Goal: Information Seeking & Learning: Learn about a topic

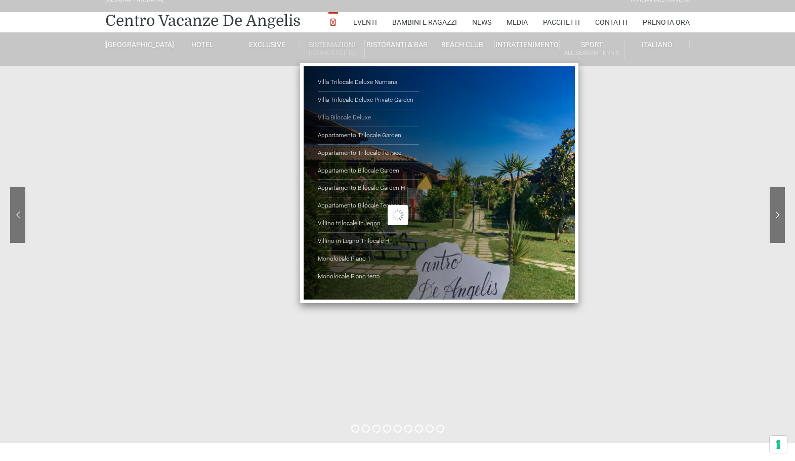
scroll to position [19, 0]
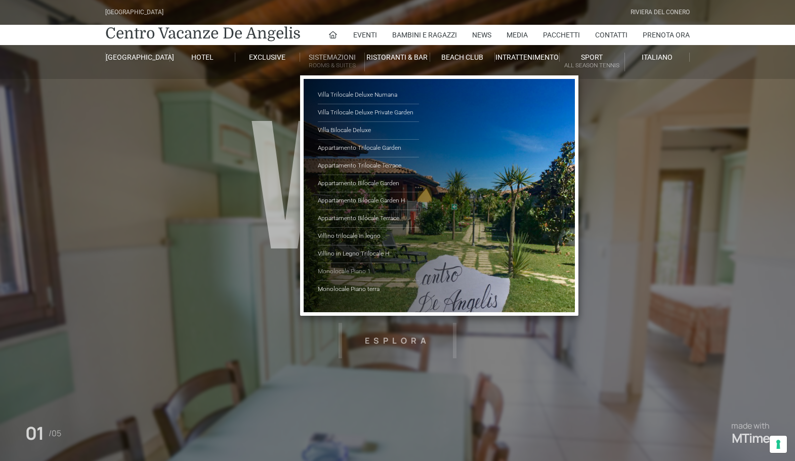
click at [343, 272] on link "Monolocale Piano 1" at bounding box center [368, 272] width 101 height 18
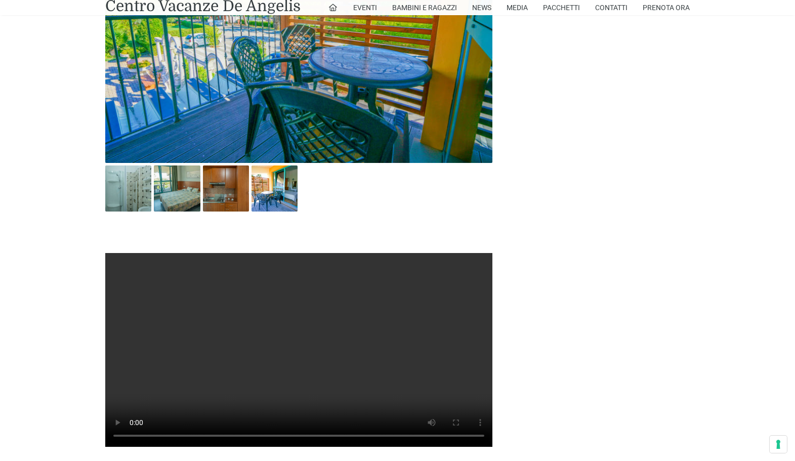
scroll to position [603, 0]
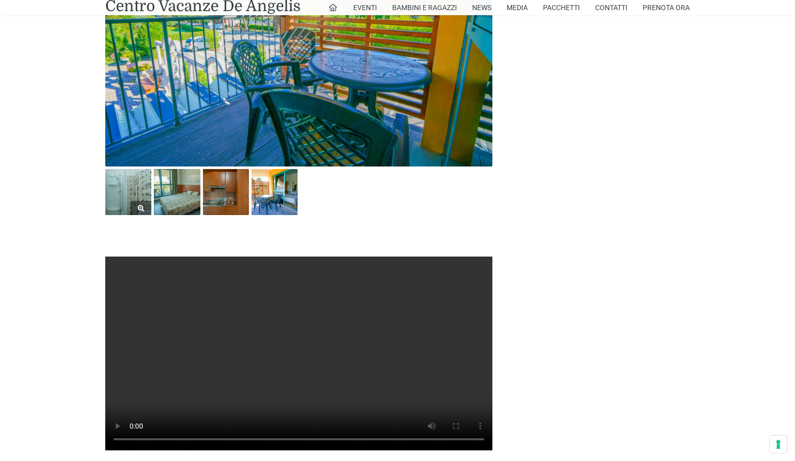
click at [124, 205] on img at bounding box center [128, 192] width 46 height 46
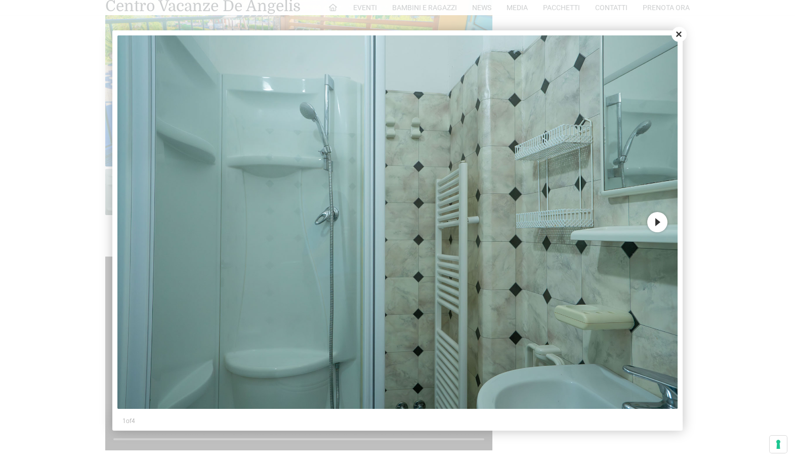
click at [659, 224] on button "Next" at bounding box center [658, 222] width 20 height 20
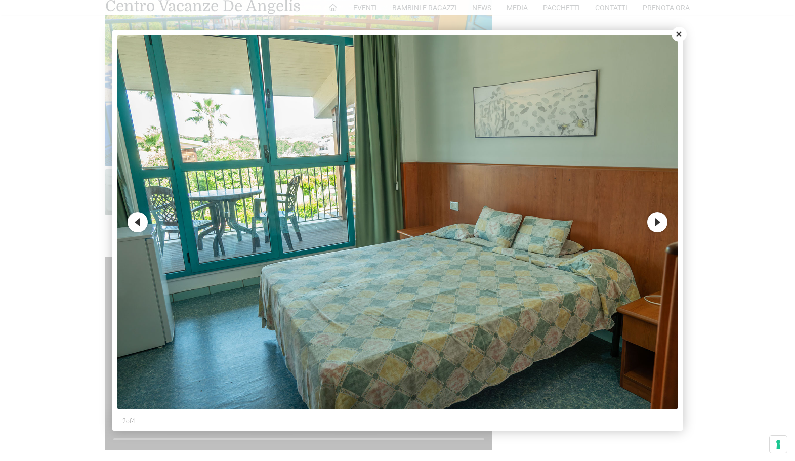
click at [659, 224] on button "Next" at bounding box center [658, 222] width 20 height 20
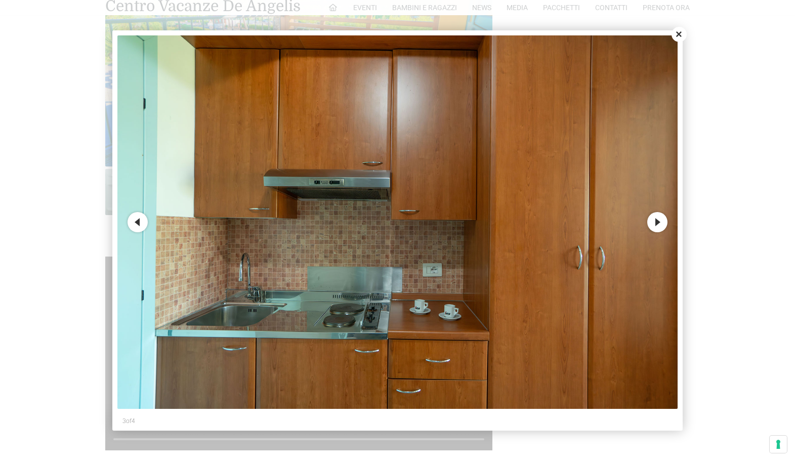
click at [659, 224] on button "Next" at bounding box center [658, 222] width 20 height 20
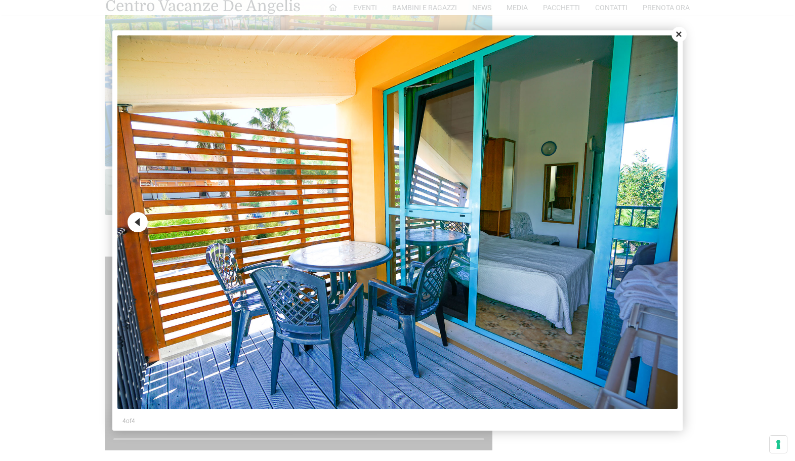
click at [658, 224] on img at bounding box center [397, 222] width 561 height 374
click at [665, 223] on img at bounding box center [397, 222] width 561 height 374
click at [137, 225] on button "Previous" at bounding box center [138, 222] width 20 height 20
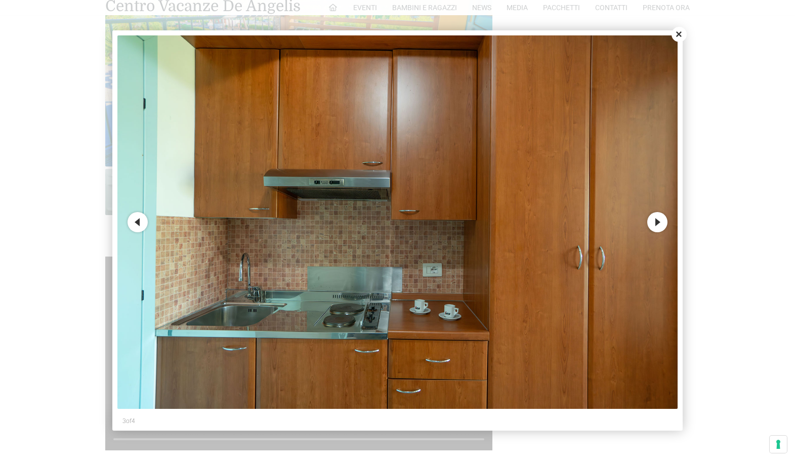
click at [137, 223] on button "Previous" at bounding box center [138, 222] width 20 height 20
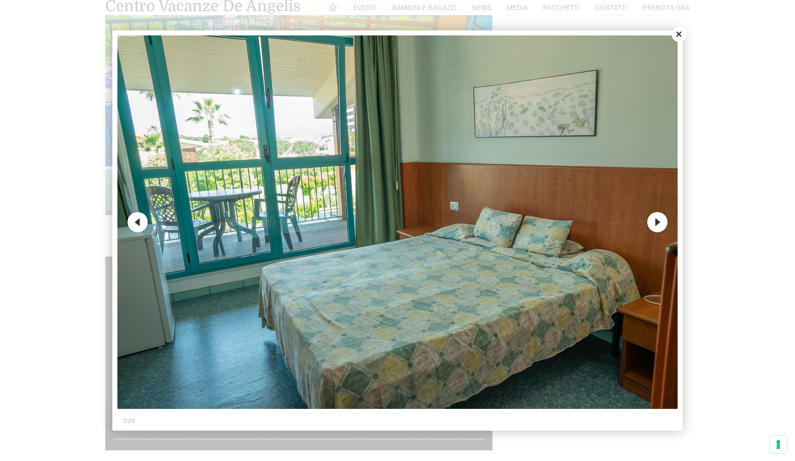
click at [137, 223] on button "Previous" at bounding box center [138, 222] width 20 height 20
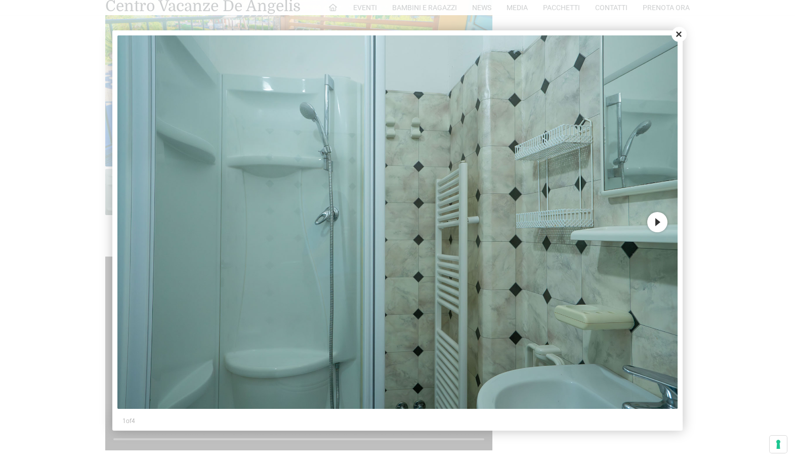
click at [137, 223] on img at bounding box center [397, 222] width 561 height 374
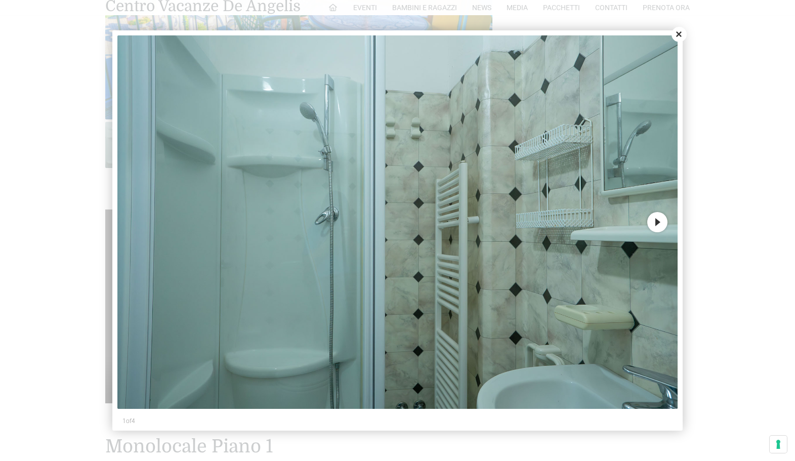
scroll to position [650, 0]
click at [659, 222] on button "Next" at bounding box center [658, 222] width 20 height 20
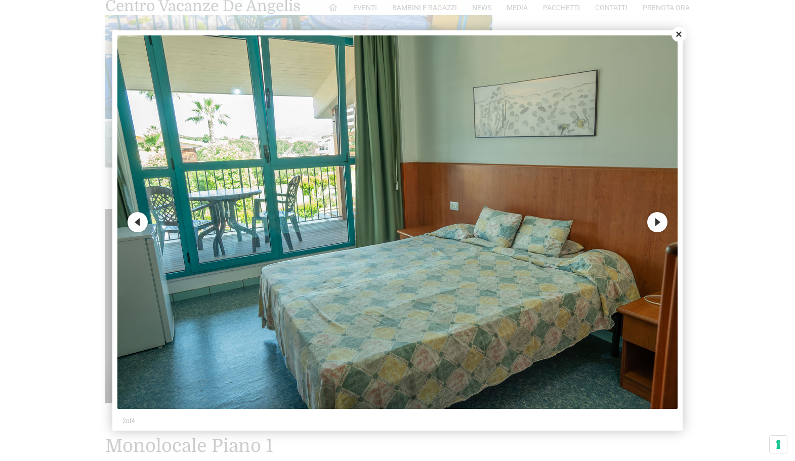
click at [658, 224] on button "Next" at bounding box center [658, 222] width 20 height 20
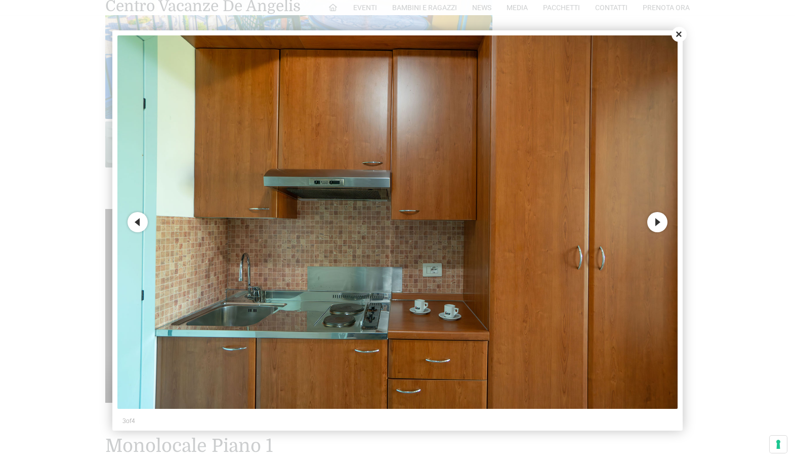
click at [658, 224] on button "Next" at bounding box center [658, 222] width 20 height 20
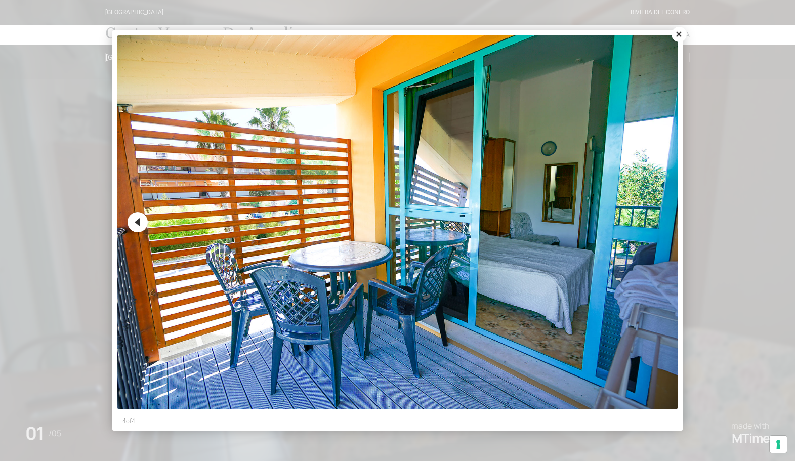
scroll to position [0, 0]
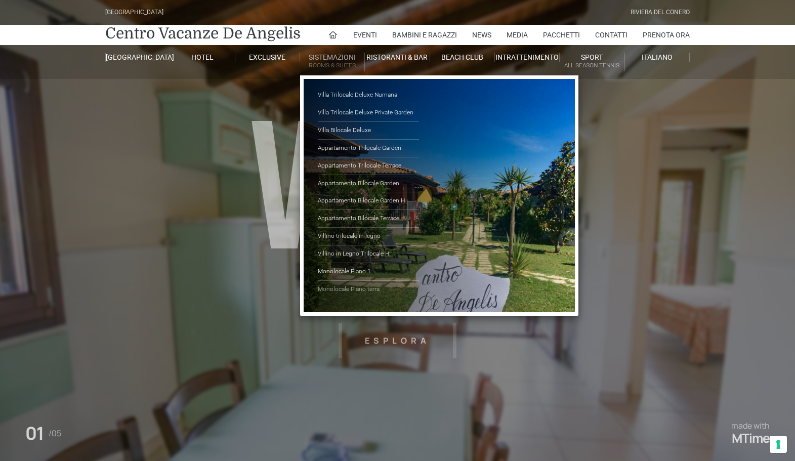
click at [354, 288] on link "Monolocale Piano terra" at bounding box center [368, 289] width 101 height 17
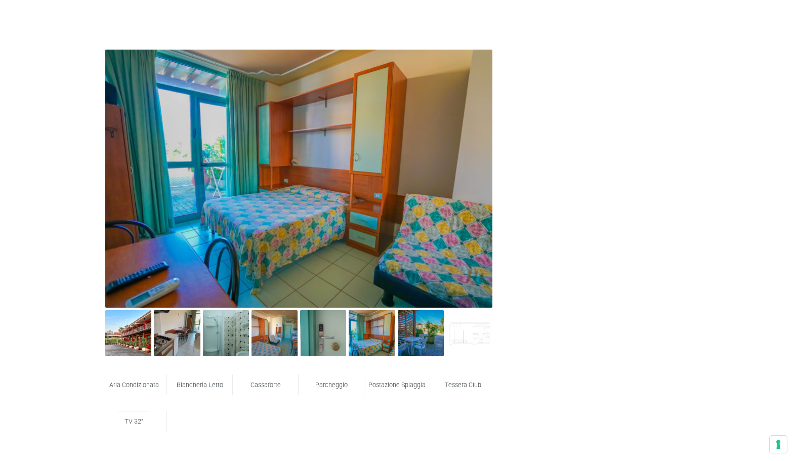
scroll to position [467, 0]
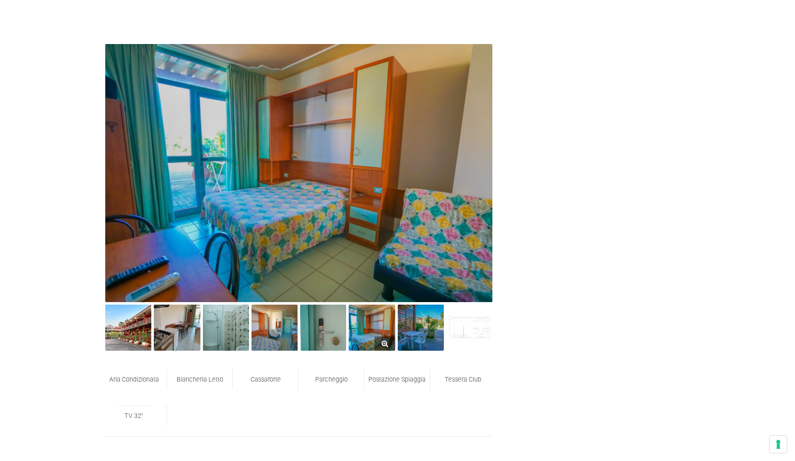
click at [367, 339] on img at bounding box center [372, 328] width 46 height 46
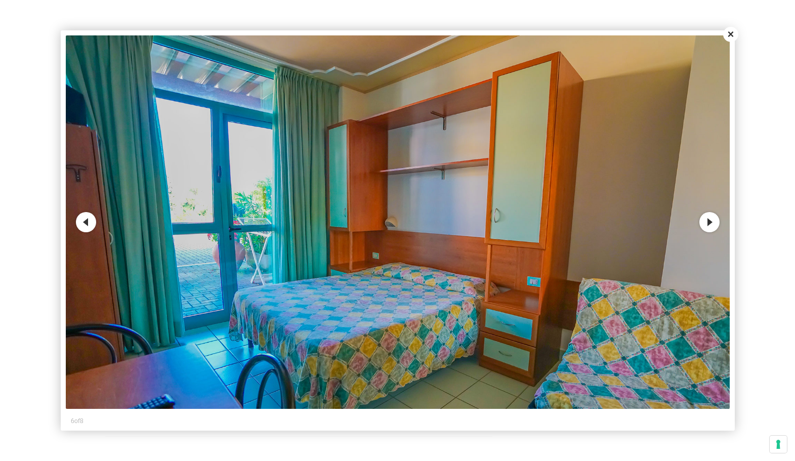
click at [706, 223] on button "Next" at bounding box center [710, 222] width 20 height 20
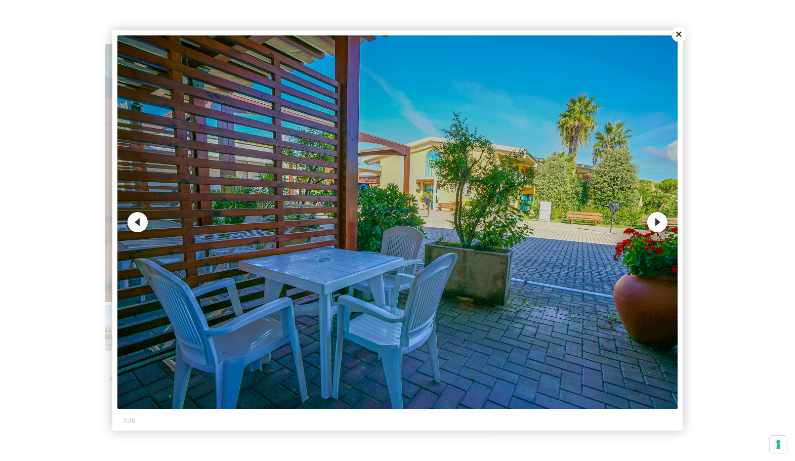
click at [662, 226] on button "Next" at bounding box center [658, 222] width 20 height 20
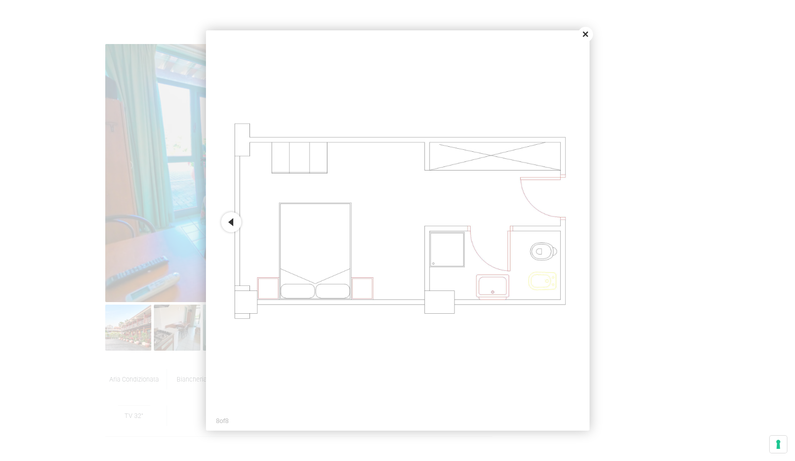
click at [233, 224] on button "Previous" at bounding box center [231, 222] width 20 height 20
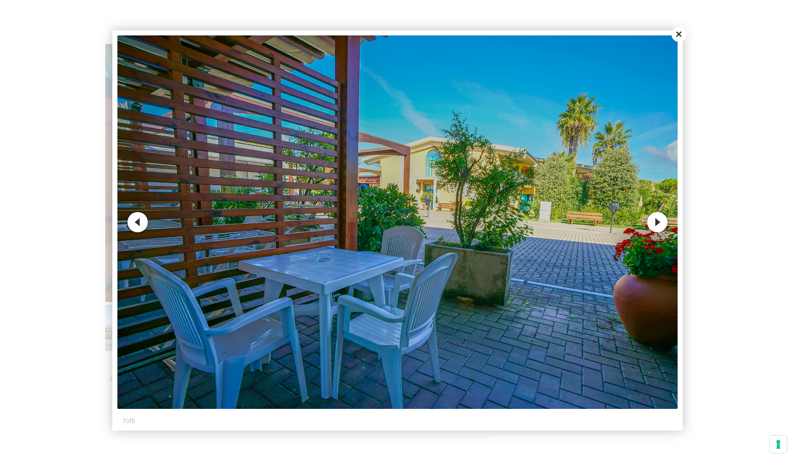
click at [135, 226] on button "Previous" at bounding box center [138, 222] width 20 height 20
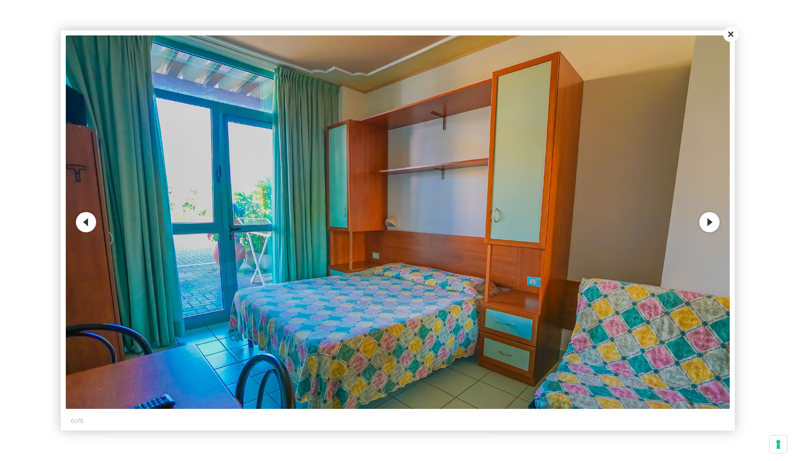
click at [94, 226] on button "Previous" at bounding box center [86, 222] width 20 height 20
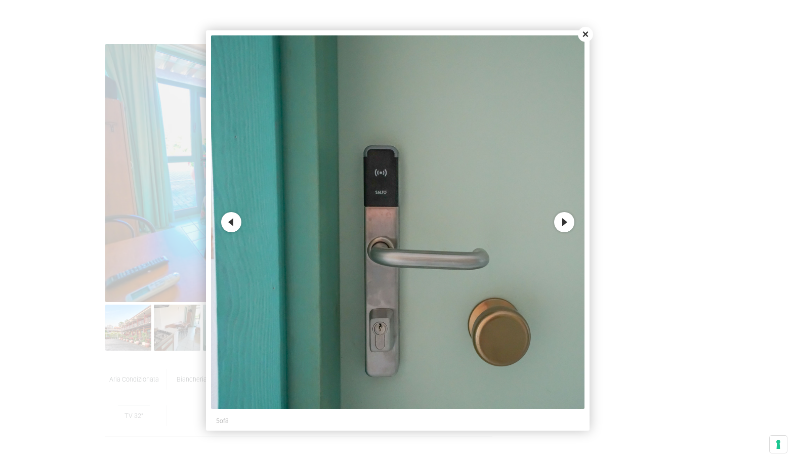
click at [223, 225] on button "Previous" at bounding box center [231, 222] width 20 height 20
